Goal: Use online tool/utility: Utilize a website feature to perform a specific function

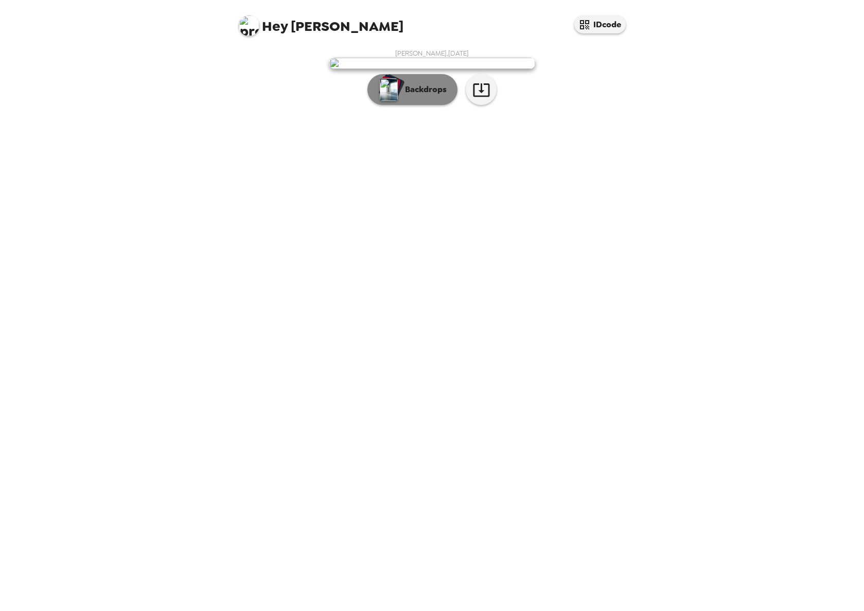
click at [422, 96] on p "Backdrops" at bounding box center [423, 89] width 47 height 12
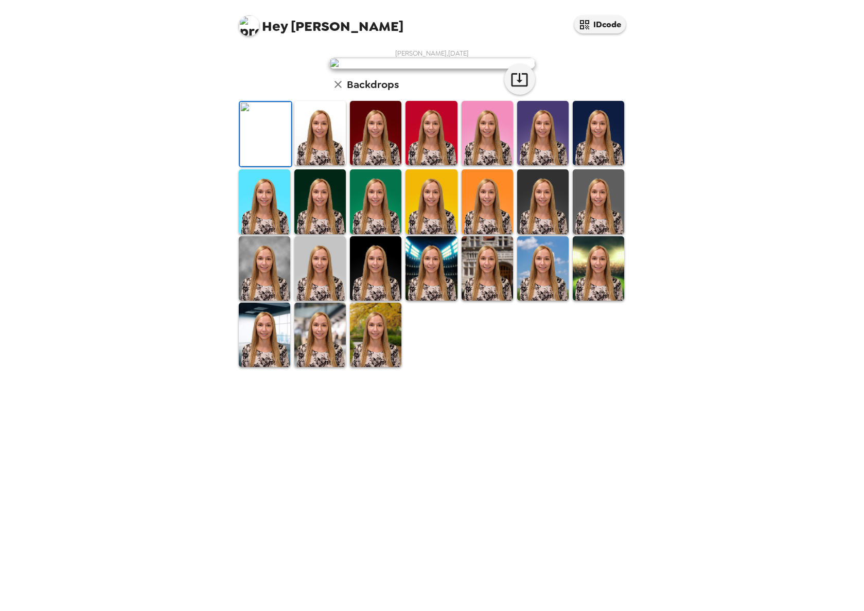
click at [321, 165] on img at bounding box center [319, 133] width 51 height 64
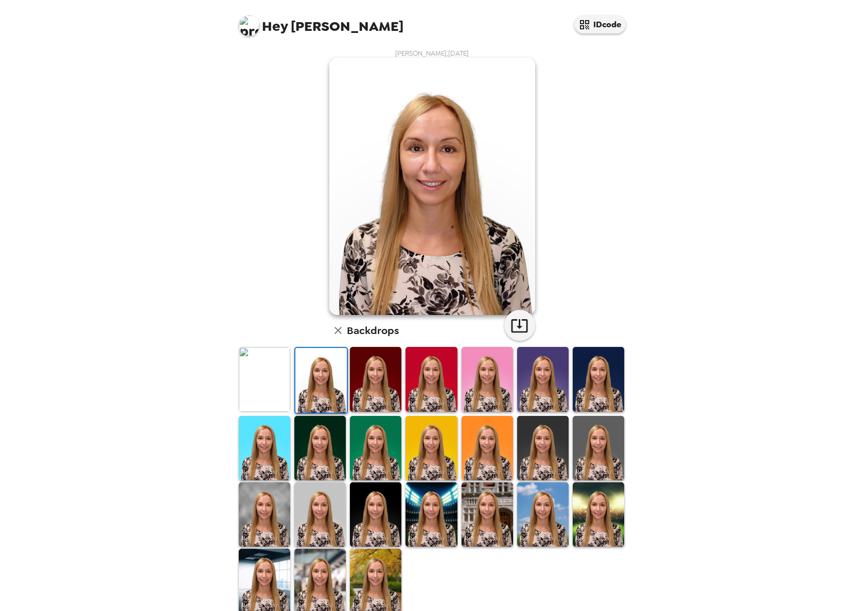
click at [261, 383] on img at bounding box center [264, 379] width 51 height 64
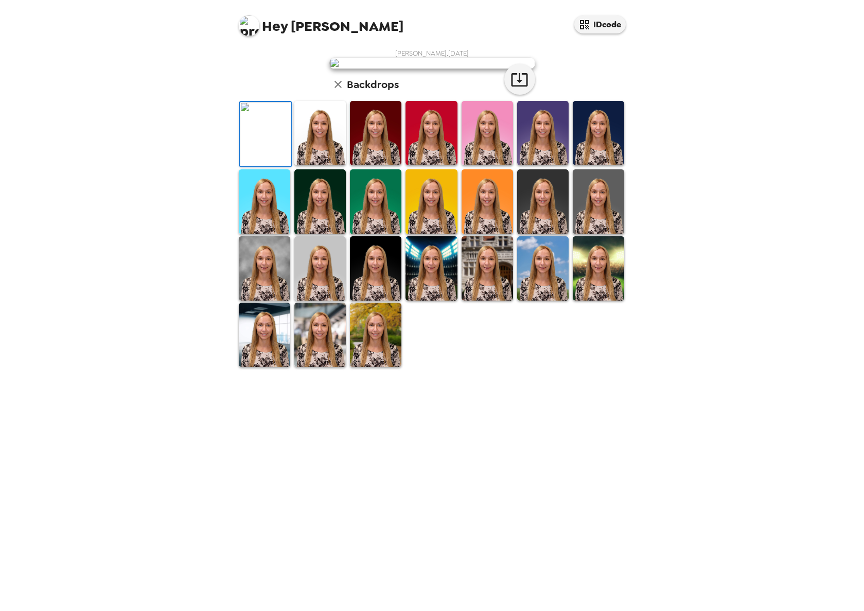
click at [330, 165] on img at bounding box center [319, 133] width 51 height 64
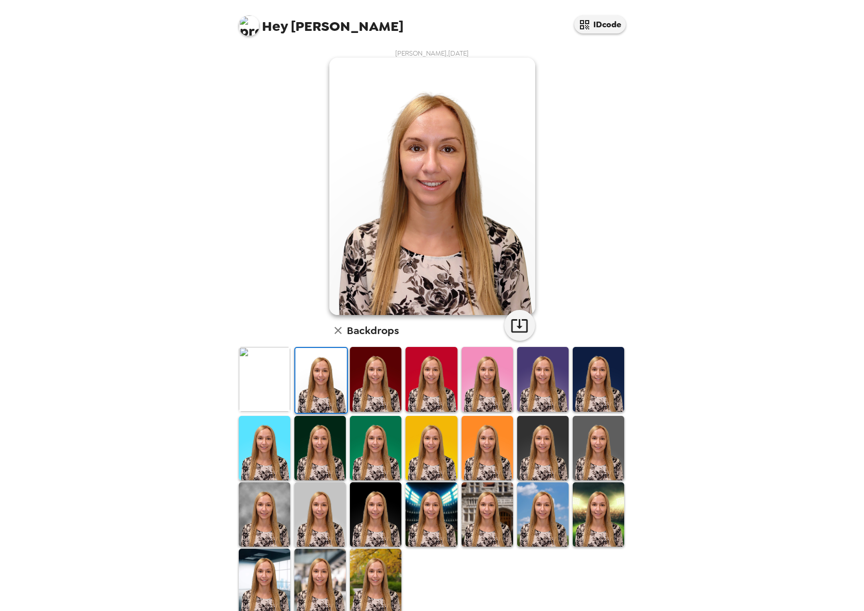
click at [371, 374] on img at bounding box center [375, 379] width 51 height 64
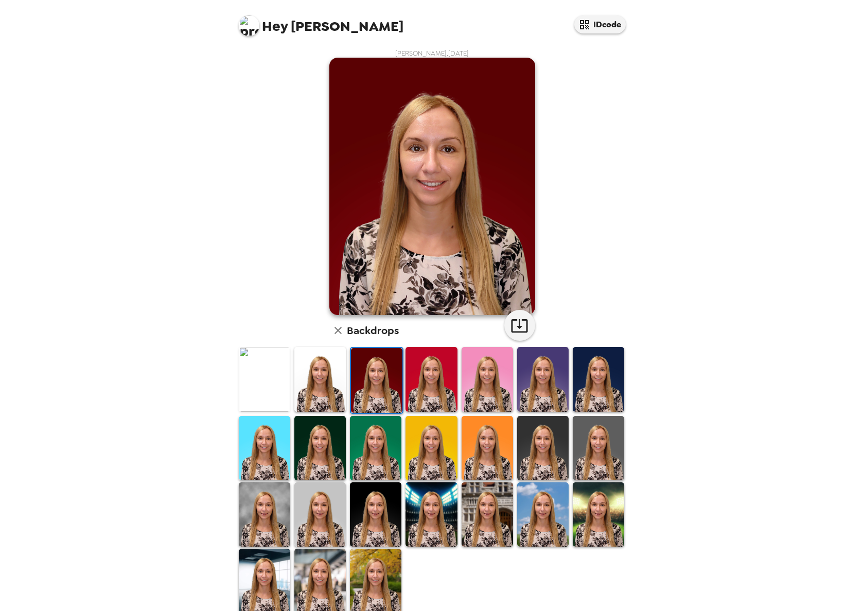
click at [428, 385] on img at bounding box center [431, 379] width 51 height 64
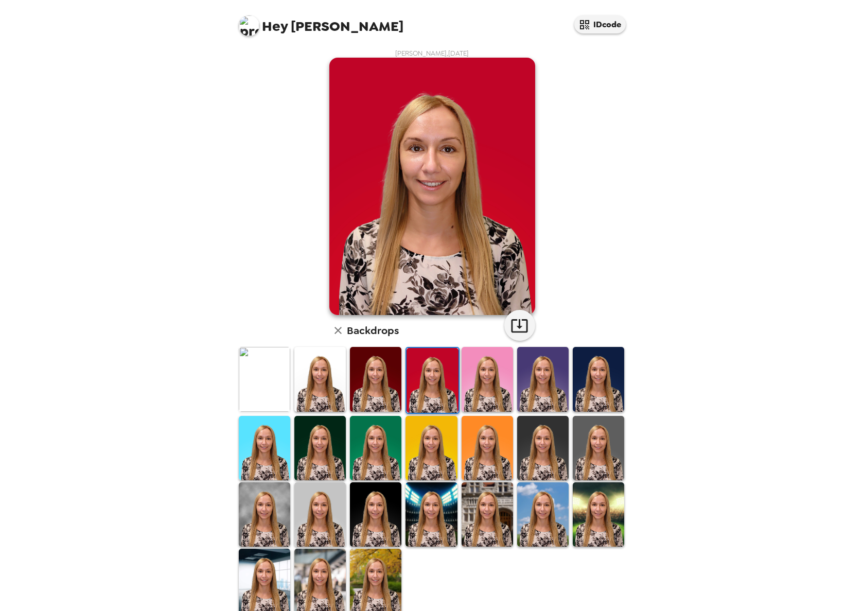
click at [543, 380] on img at bounding box center [542, 379] width 51 height 64
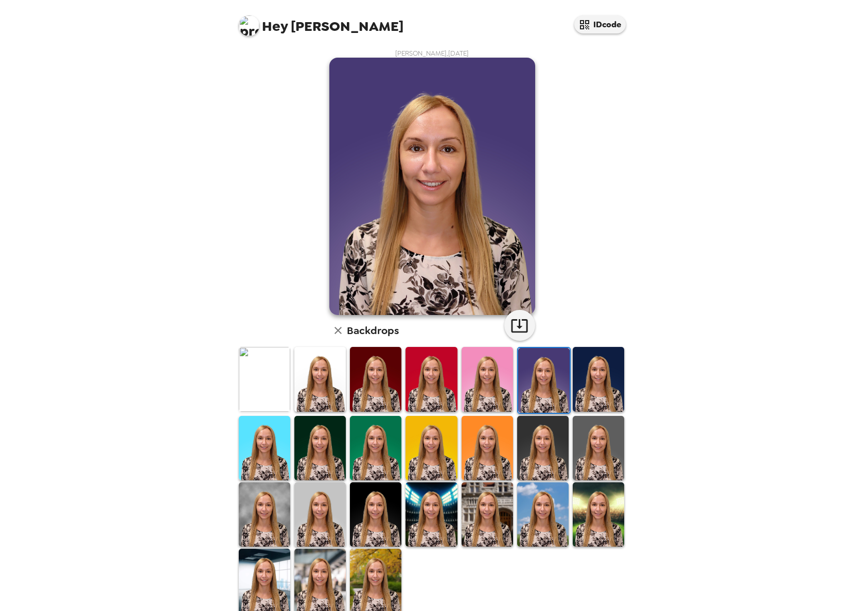
click at [592, 385] on img at bounding box center [598, 379] width 51 height 64
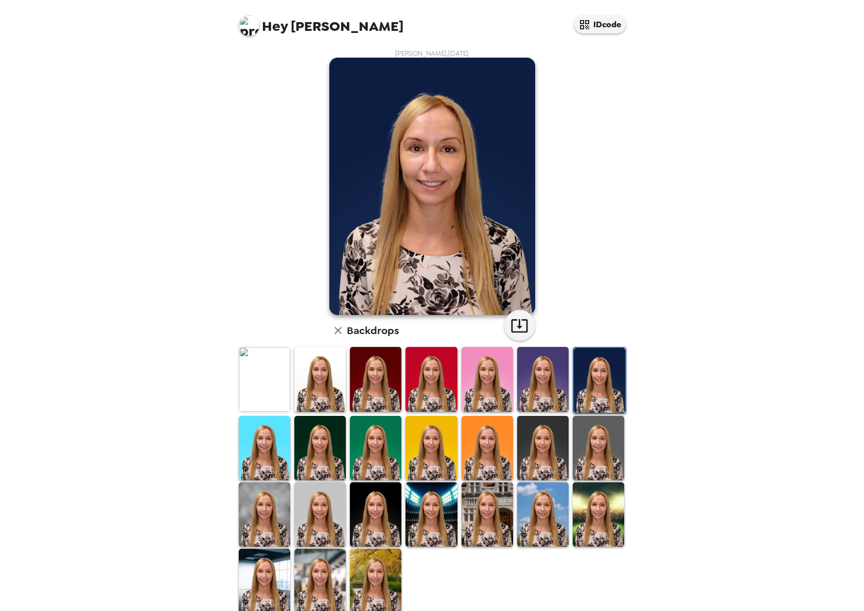
click at [273, 453] on img at bounding box center [264, 448] width 51 height 64
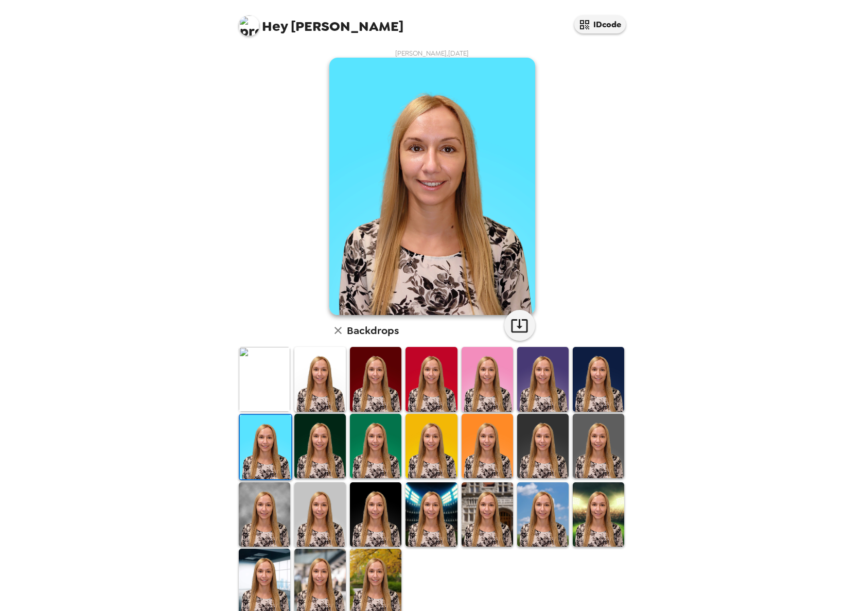
click at [482, 456] on img at bounding box center [487, 446] width 51 height 64
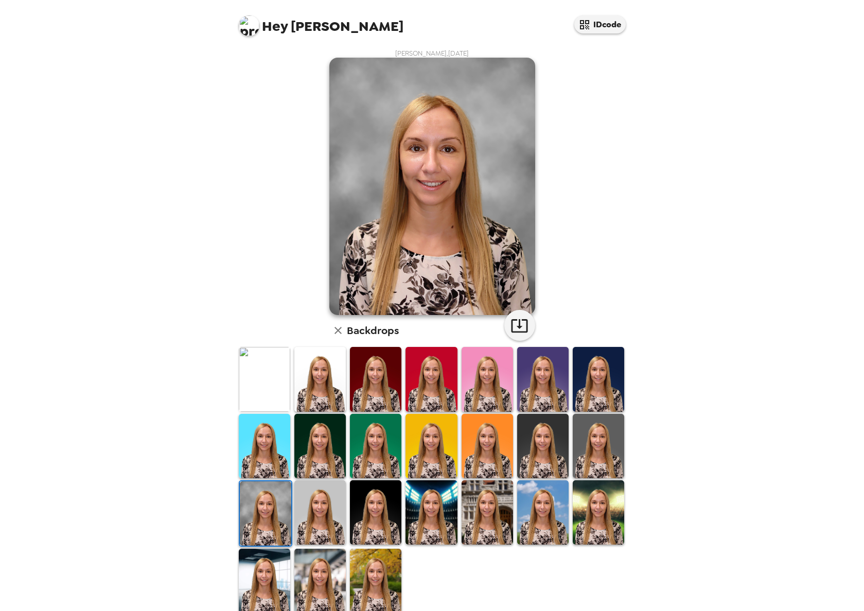
click at [315, 511] on img at bounding box center [319, 512] width 51 height 64
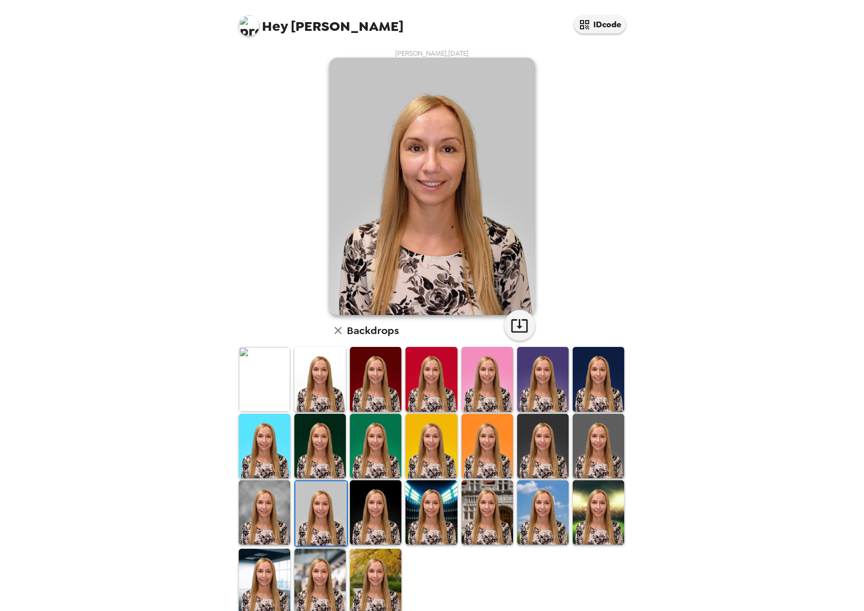
click at [384, 516] on img at bounding box center [375, 512] width 51 height 64
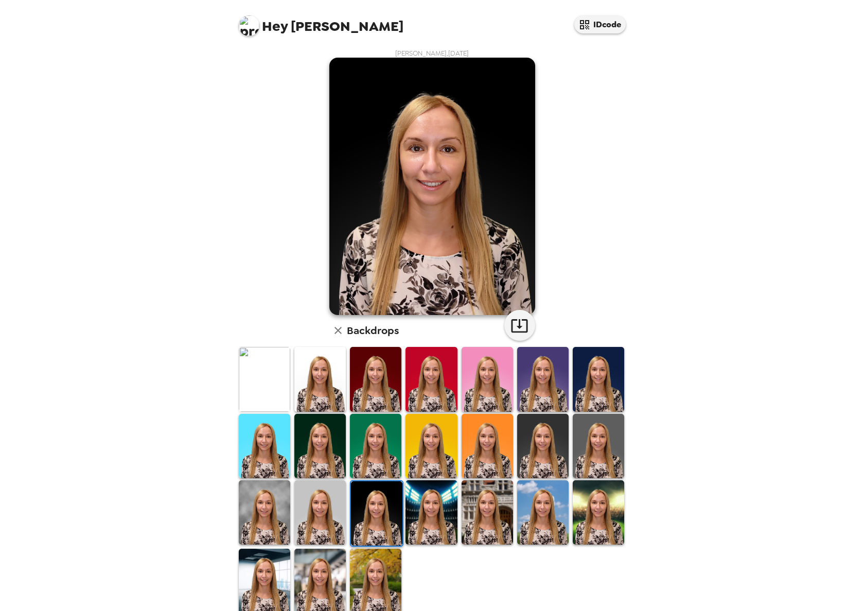
click at [439, 511] on img at bounding box center [431, 512] width 51 height 64
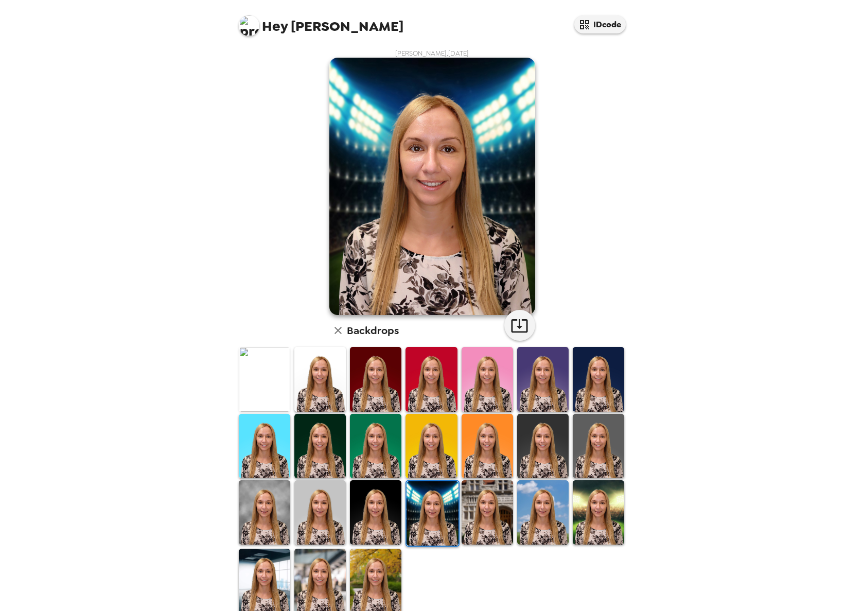
click at [479, 509] on img at bounding box center [487, 512] width 51 height 64
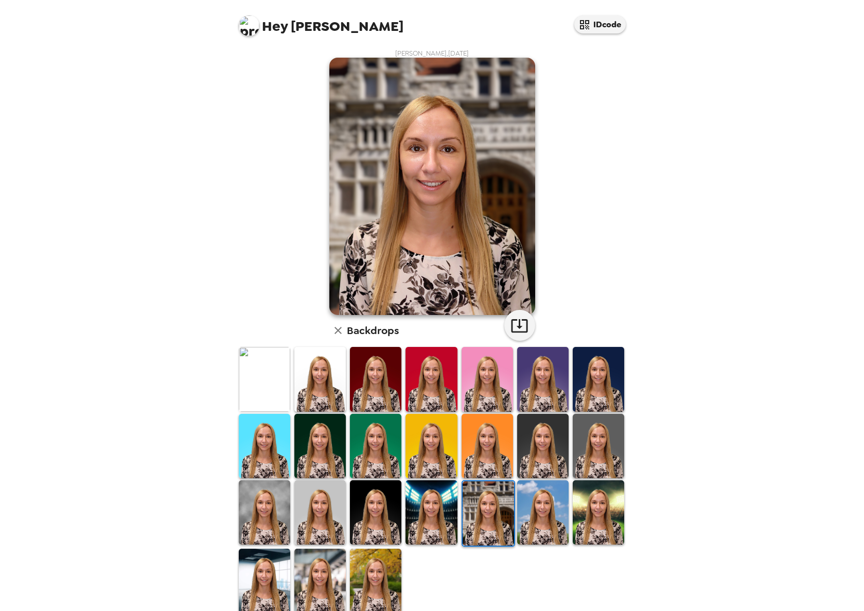
click at [509, 504] on div at bounding box center [489, 513] width 54 height 66
click at [528, 509] on img at bounding box center [542, 512] width 51 height 64
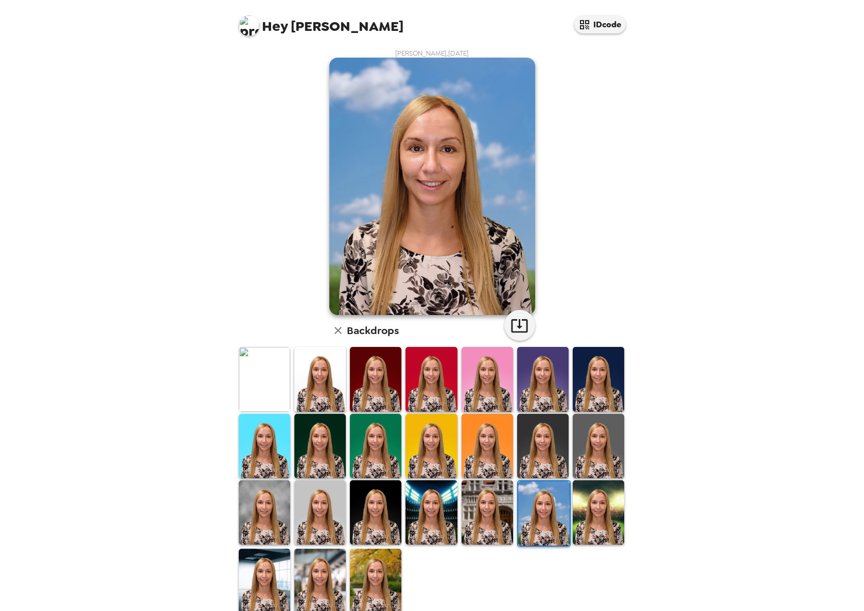
click at [595, 504] on img at bounding box center [598, 512] width 51 height 64
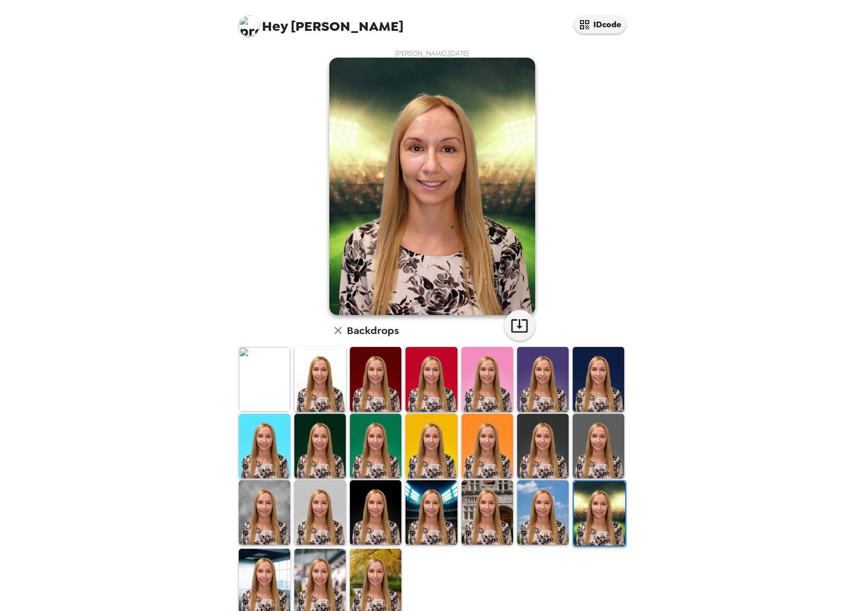
click at [280, 557] on img at bounding box center [264, 581] width 51 height 64
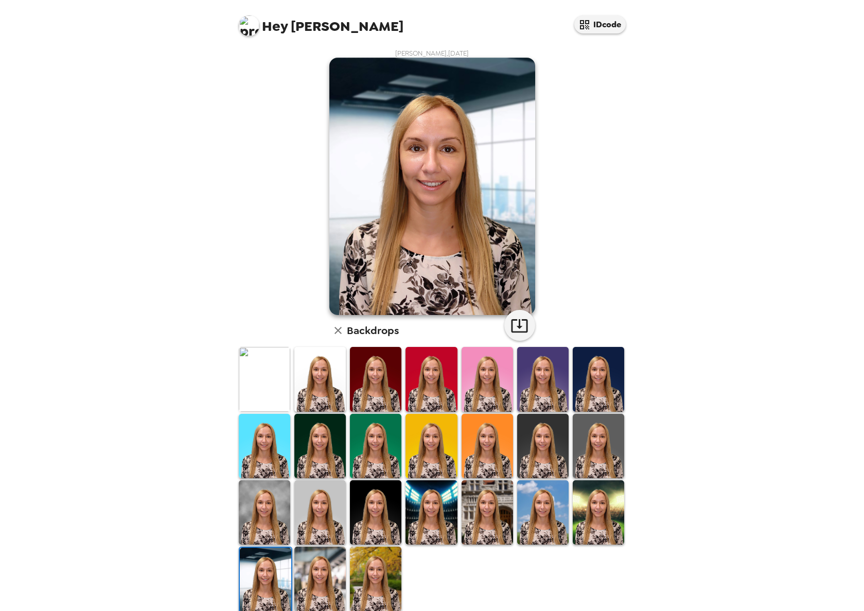
click at [309, 564] on img at bounding box center [319, 579] width 51 height 64
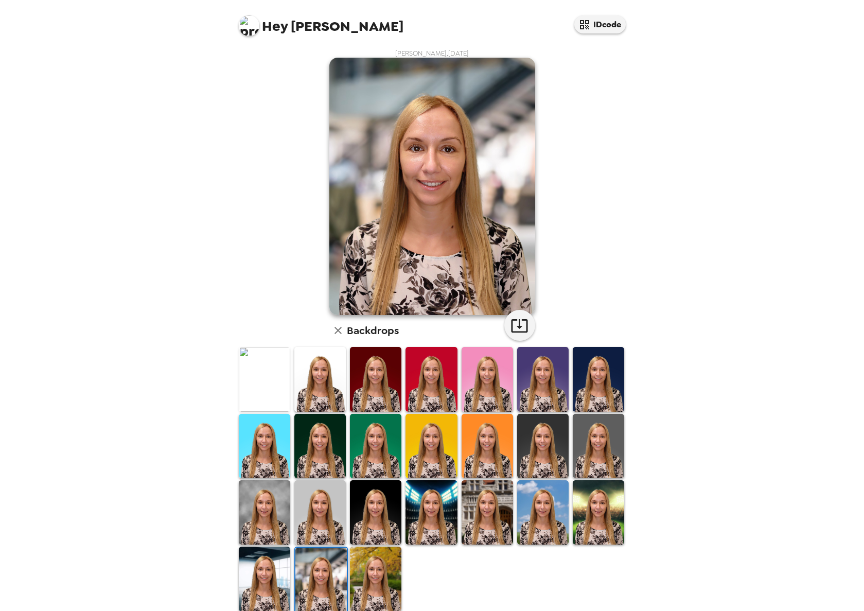
click at [350, 562] on img at bounding box center [375, 579] width 51 height 64
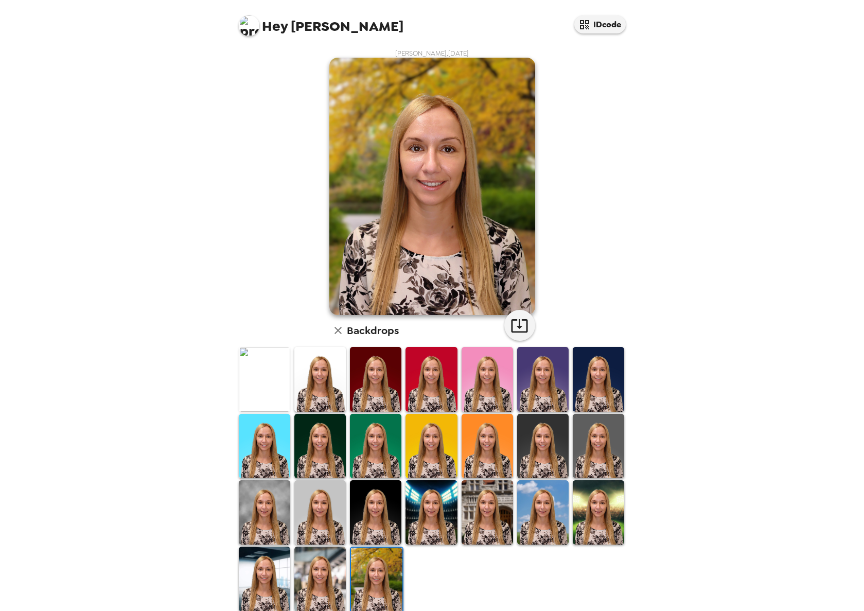
click at [370, 564] on img at bounding box center [376, 580] width 51 height 64
click at [334, 434] on img at bounding box center [319, 446] width 51 height 64
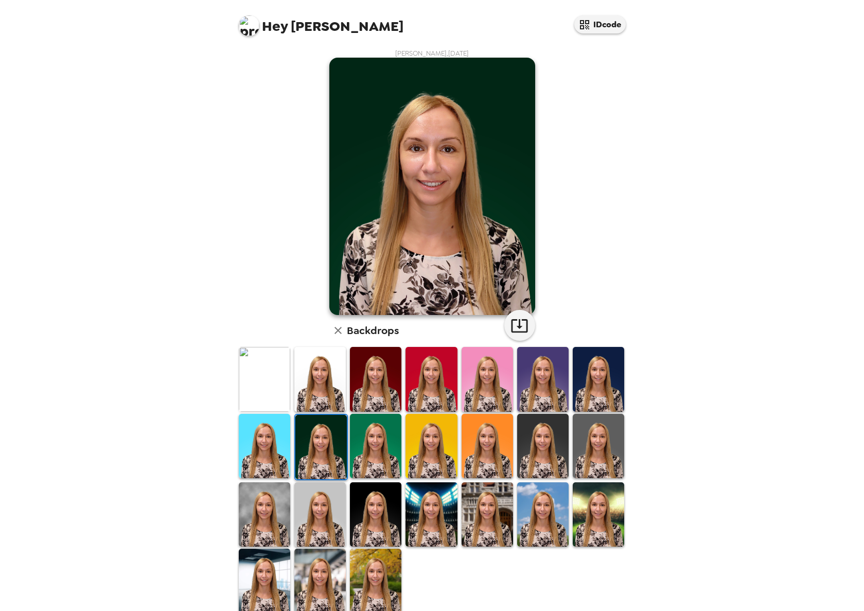
click at [373, 392] on img at bounding box center [375, 379] width 51 height 64
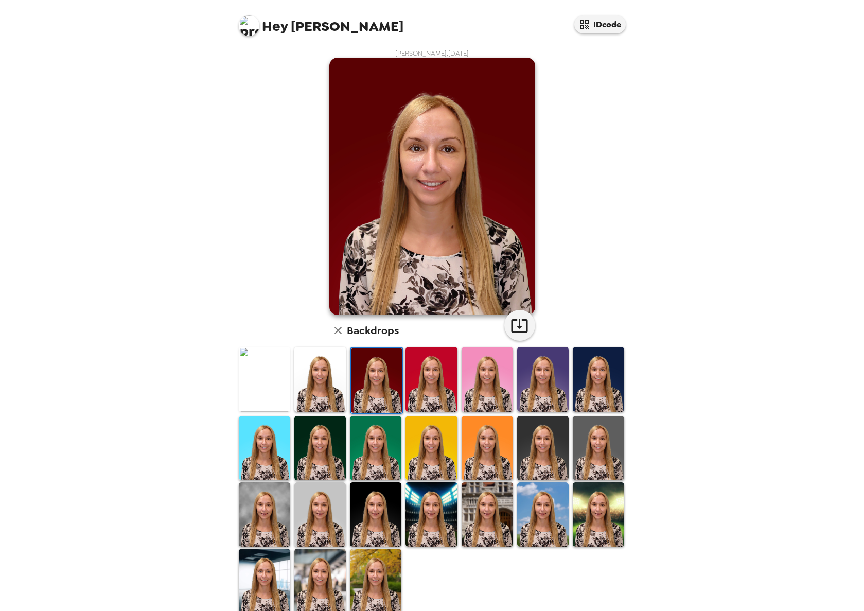
click at [327, 446] on img at bounding box center [319, 448] width 51 height 64
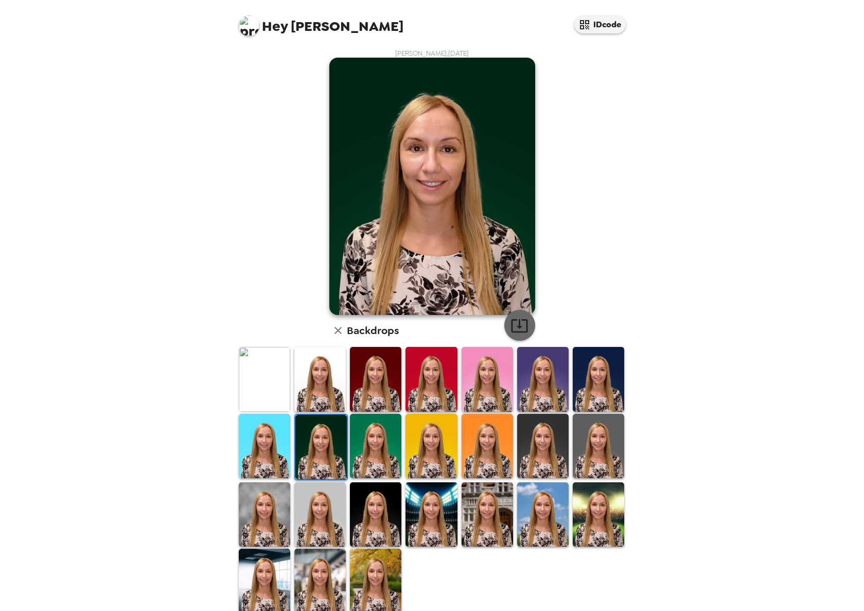
click at [522, 321] on icon "button" at bounding box center [520, 326] width 18 height 18
click at [552, 456] on img at bounding box center [542, 446] width 51 height 64
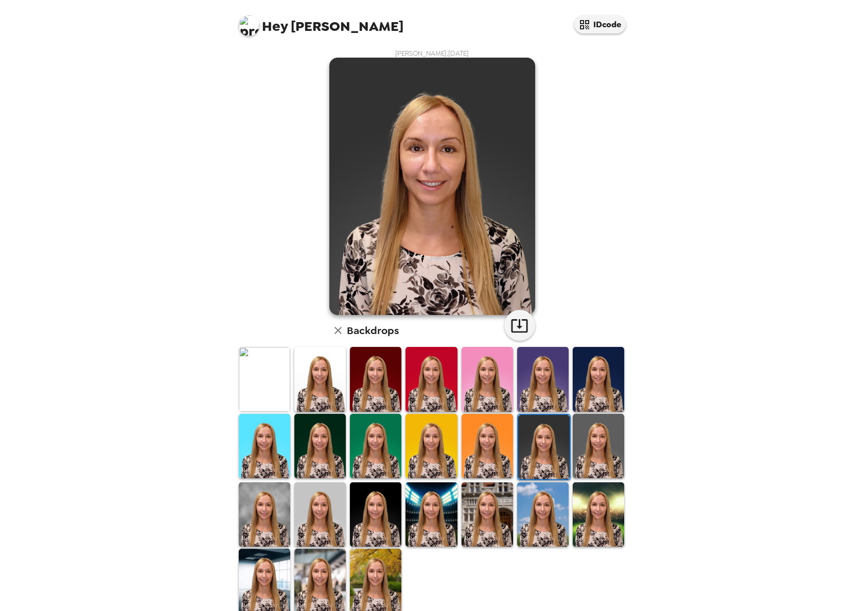
click at [603, 451] on img at bounding box center [598, 446] width 51 height 64
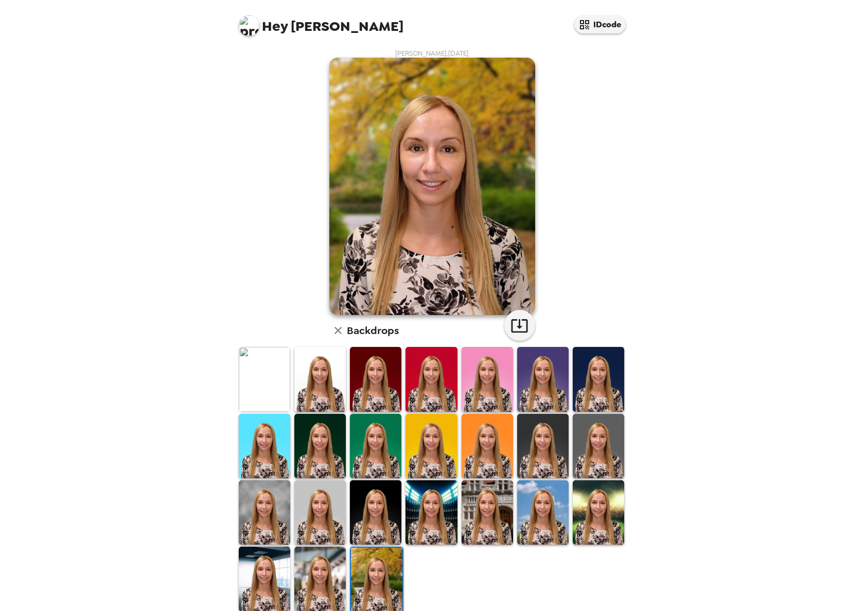
click at [267, 373] on img at bounding box center [264, 379] width 51 height 64
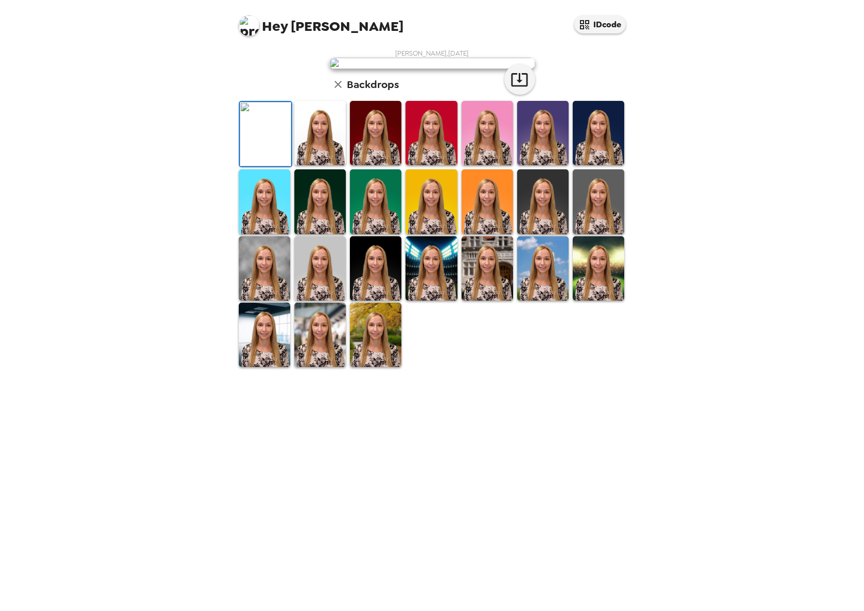
click at [325, 165] on img at bounding box center [319, 133] width 51 height 64
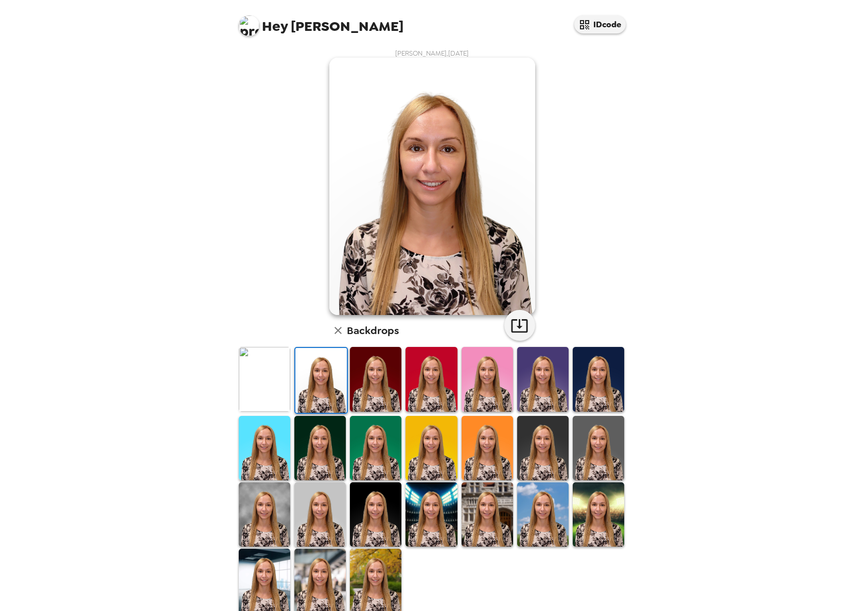
click at [375, 384] on img at bounding box center [375, 379] width 51 height 64
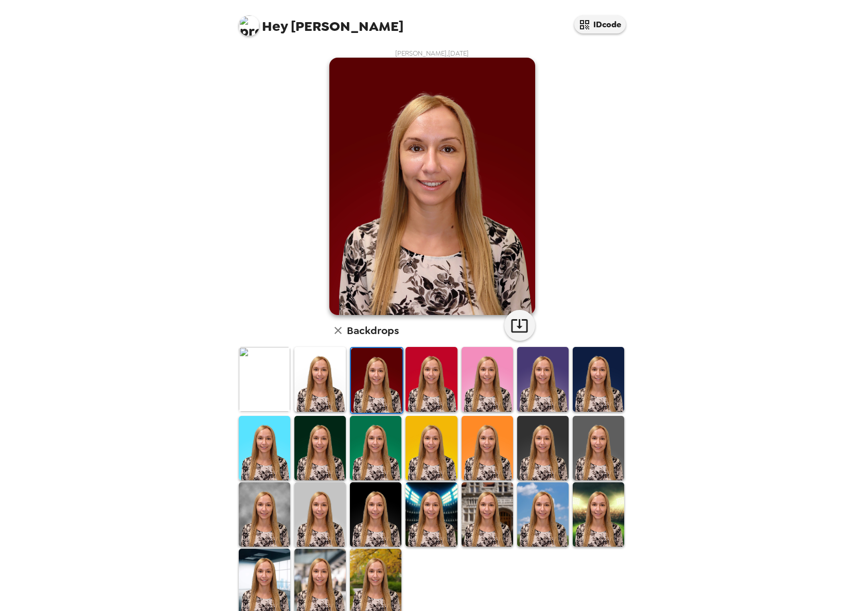
click at [433, 377] on img at bounding box center [431, 379] width 51 height 64
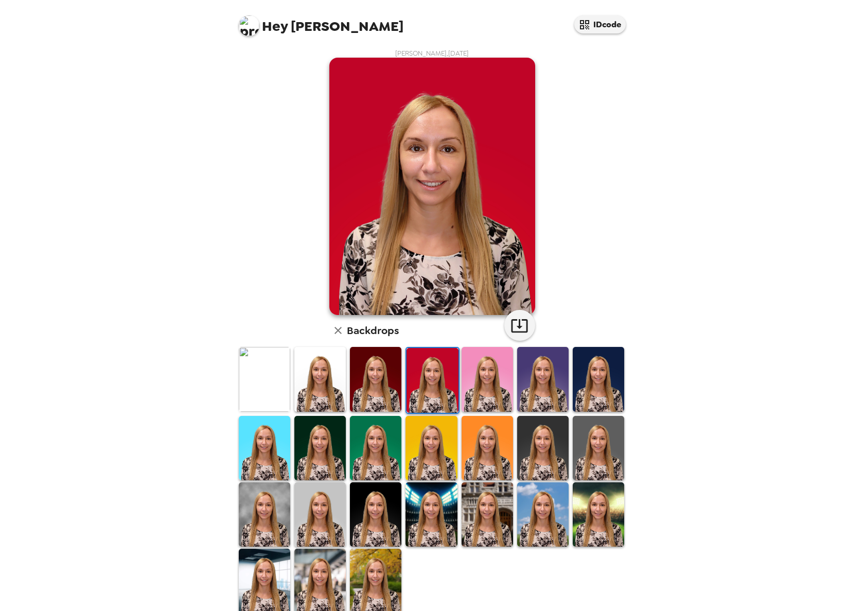
click at [470, 378] on img at bounding box center [487, 379] width 51 height 64
